Goal: Use online tool/utility: Use online tool/utility

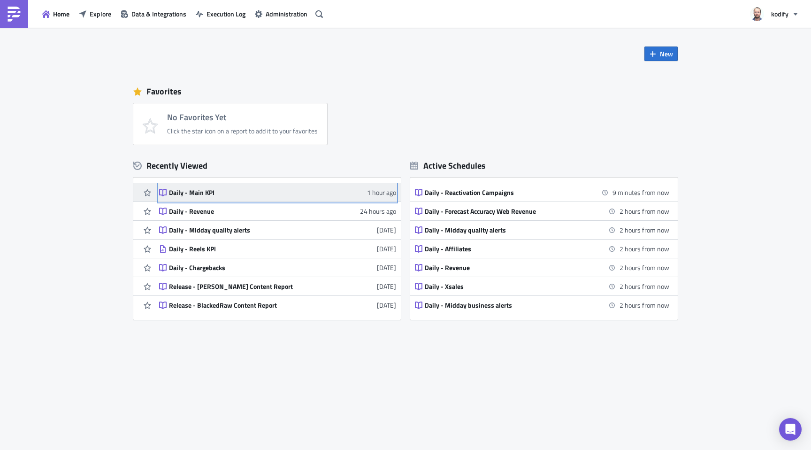
click at [213, 196] on div "Daily - Main KPI" at bounding box center [251, 192] width 164 height 8
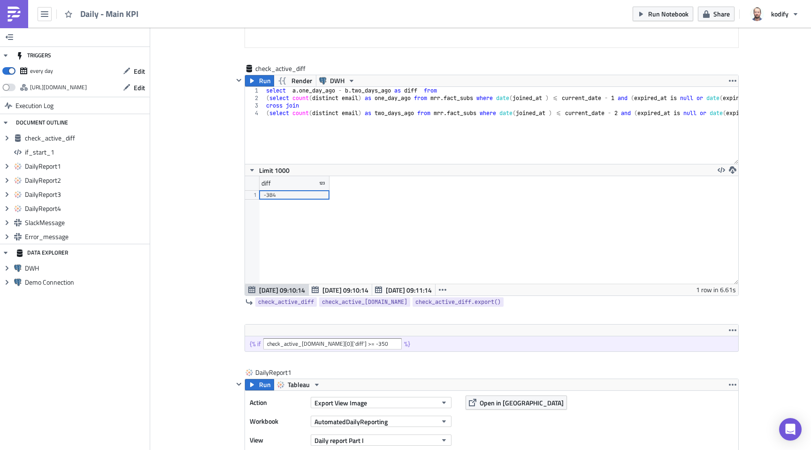
scroll to position [198, 0]
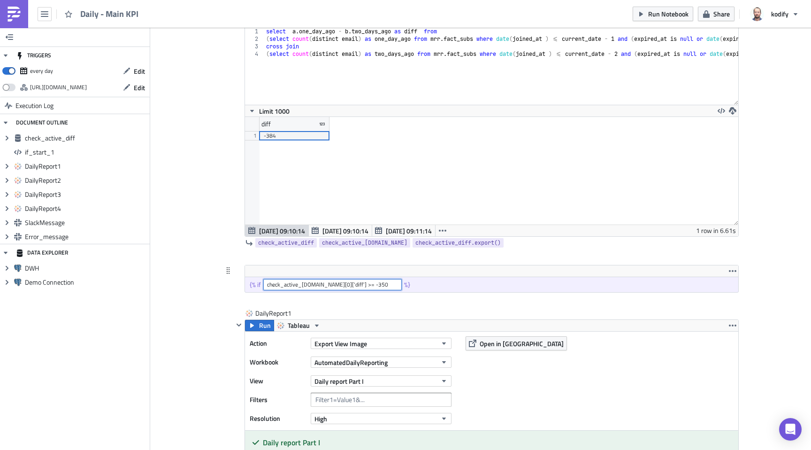
click at [355, 284] on input "check_active_[DOMAIN_NAME][0]['diff'] >= -350" at bounding box center [332, 284] width 138 height 11
click at [653, 17] on span "Run Notebook" at bounding box center [668, 14] width 40 height 10
click at [355, 285] on input "check_active_[DOMAIN_NAME][0]['diff'] >= -384" at bounding box center [332, 284] width 138 height 11
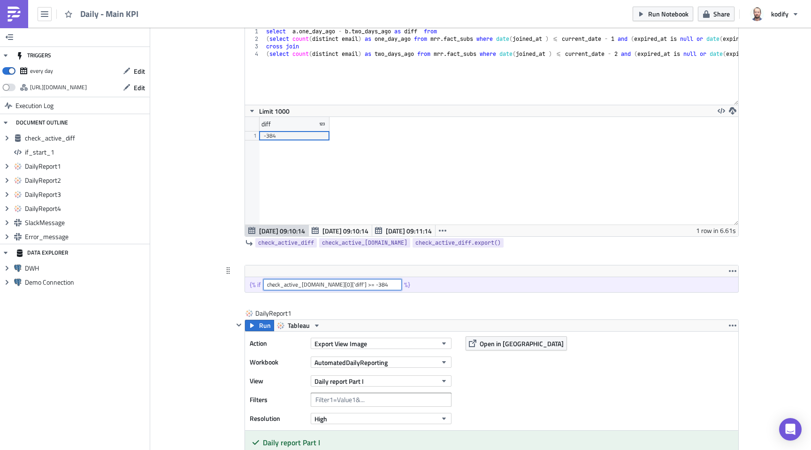
click at [356, 286] on input "check_active_[DOMAIN_NAME][0]['diff'] >= -384" at bounding box center [332, 284] width 138 height 11
type input "check_active_[DOMAIN_NAME][0]['diff'] >= -350"
click at [519, 385] on div "Action Export View Image Workbook AutomatedDailyReporting View Daily report Par…" at bounding box center [491, 380] width 493 height 99
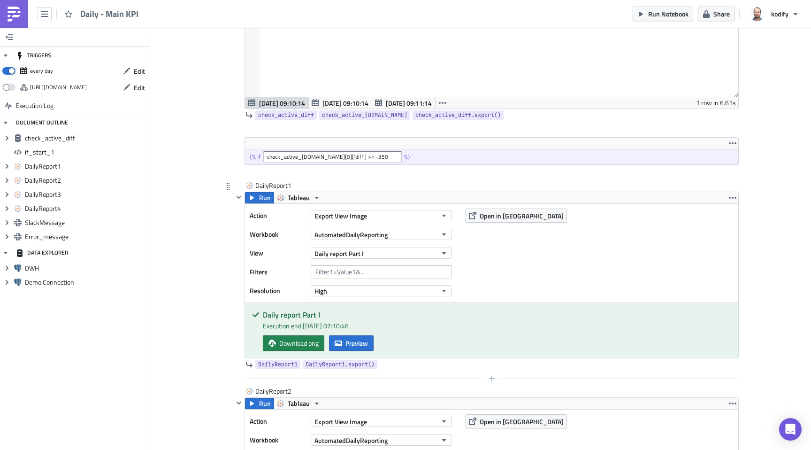
scroll to position [338, 0]
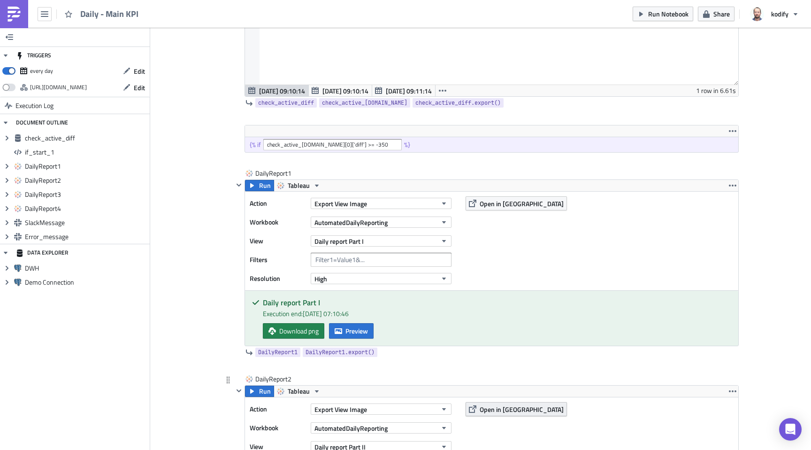
click at [505, 404] on span "Open in [GEOGRAPHIC_DATA]" at bounding box center [522, 409] width 84 height 10
